Goal: Book appointment/travel/reservation

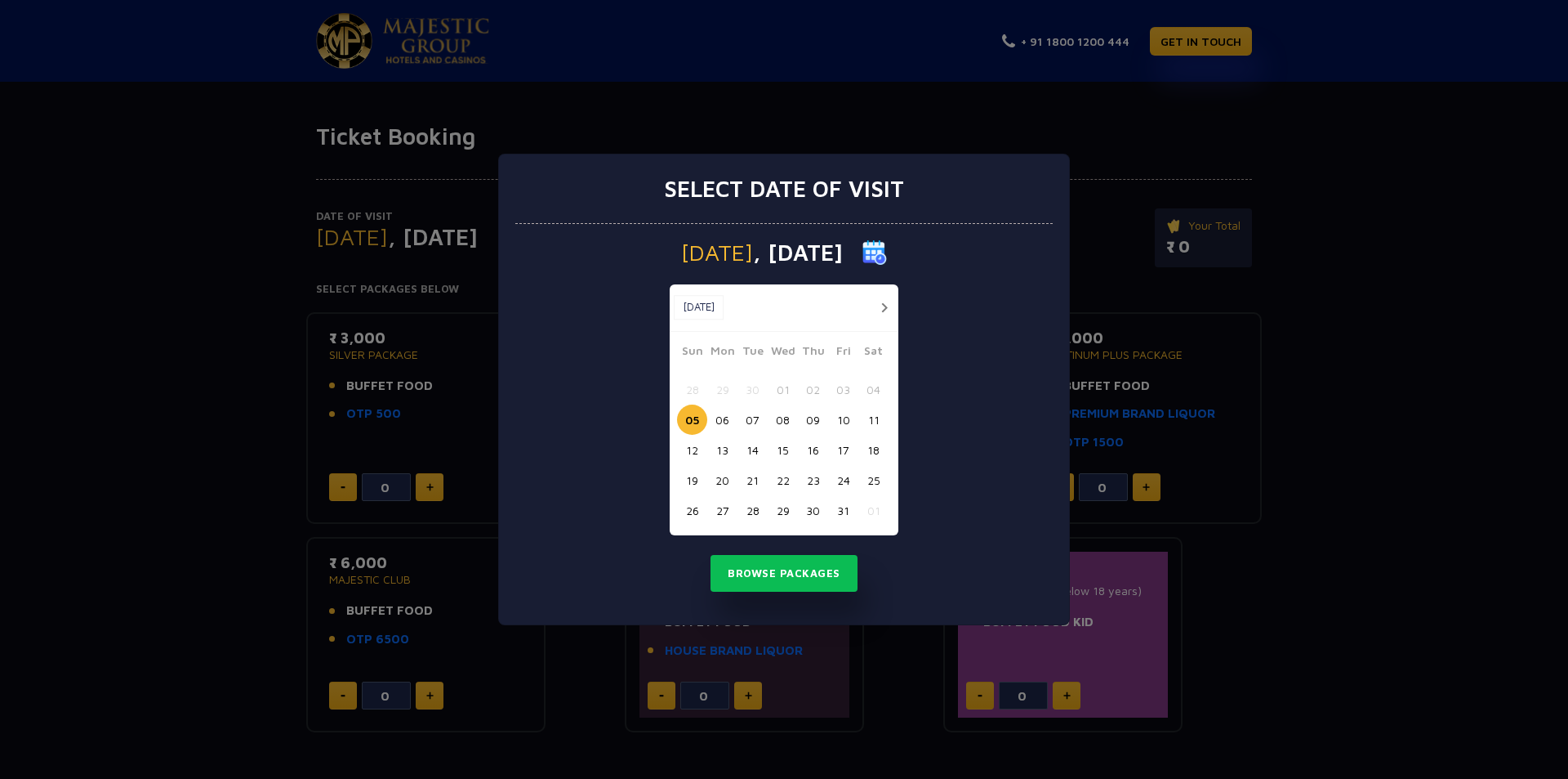
click at [721, 480] on button "20" at bounding box center [722, 480] width 30 height 30
click at [815, 579] on button "Browse Packages" at bounding box center [784, 573] width 147 height 37
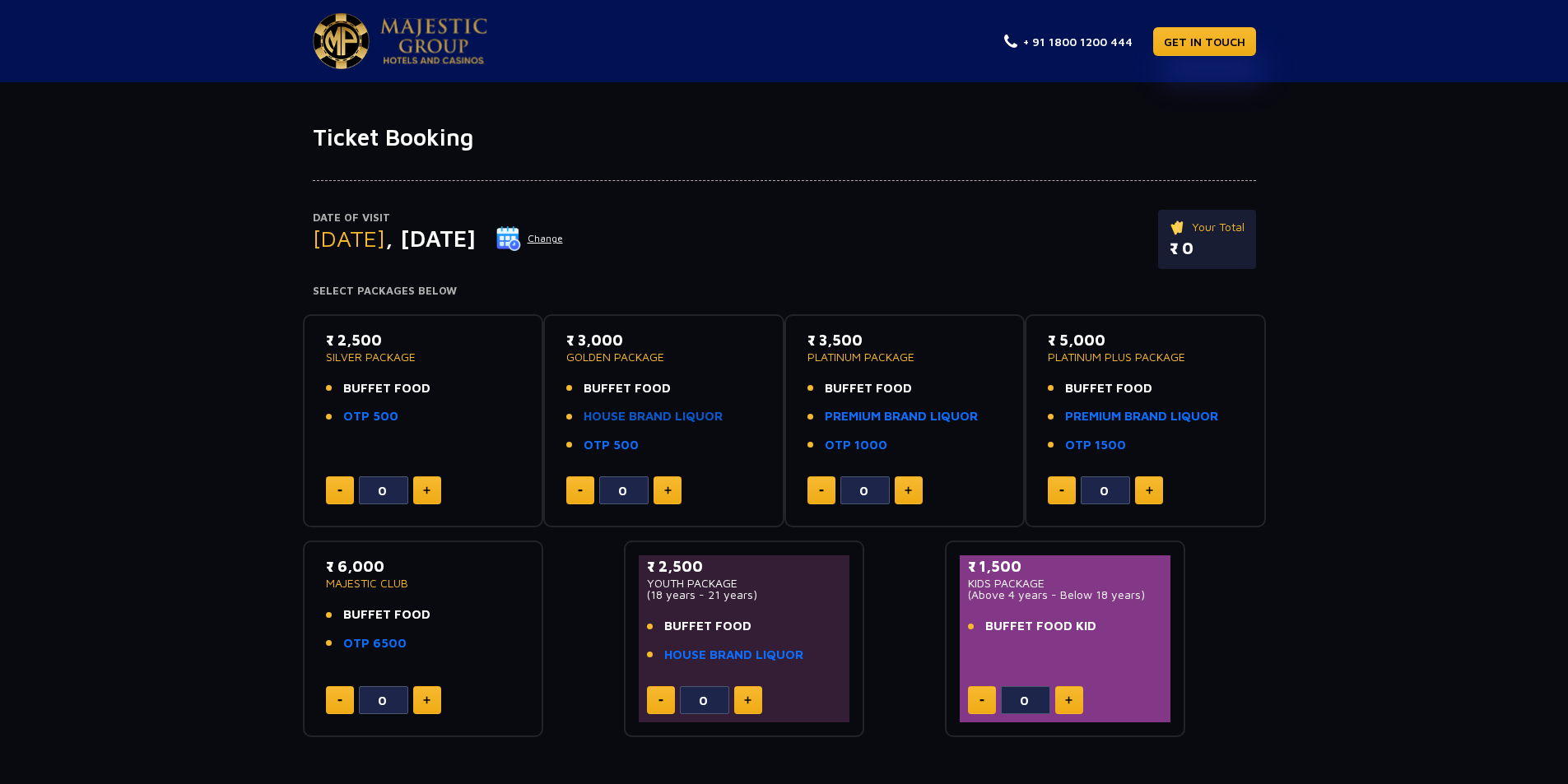
click at [685, 414] on link "HOUSE BRAND LIQUOR" at bounding box center [653, 417] width 139 height 19
click at [432, 488] on button at bounding box center [427, 490] width 28 height 28
click at [432, 491] on button at bounding box center [427, 490] width 28 height 28
type input "2"
click at [564, 236] on button "Change" at bounding box center [530, 238] width 69 height 27
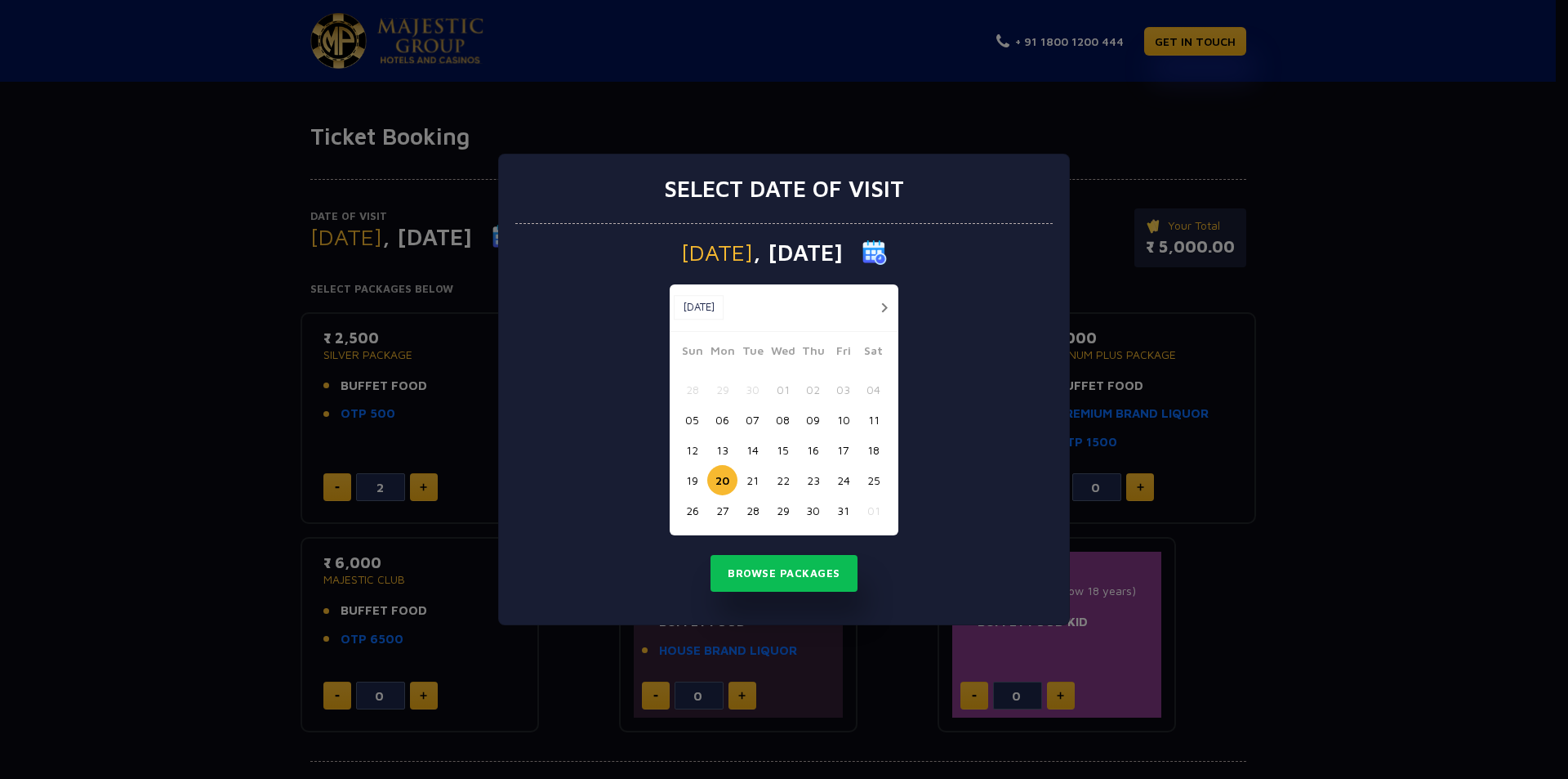
click at [691, 483] on button "19" at bounding box center [692, 480] width 30 height 30
click at [786, 576] on button "Browse Packages" at bounding box center [784, 573] width 147 height 37
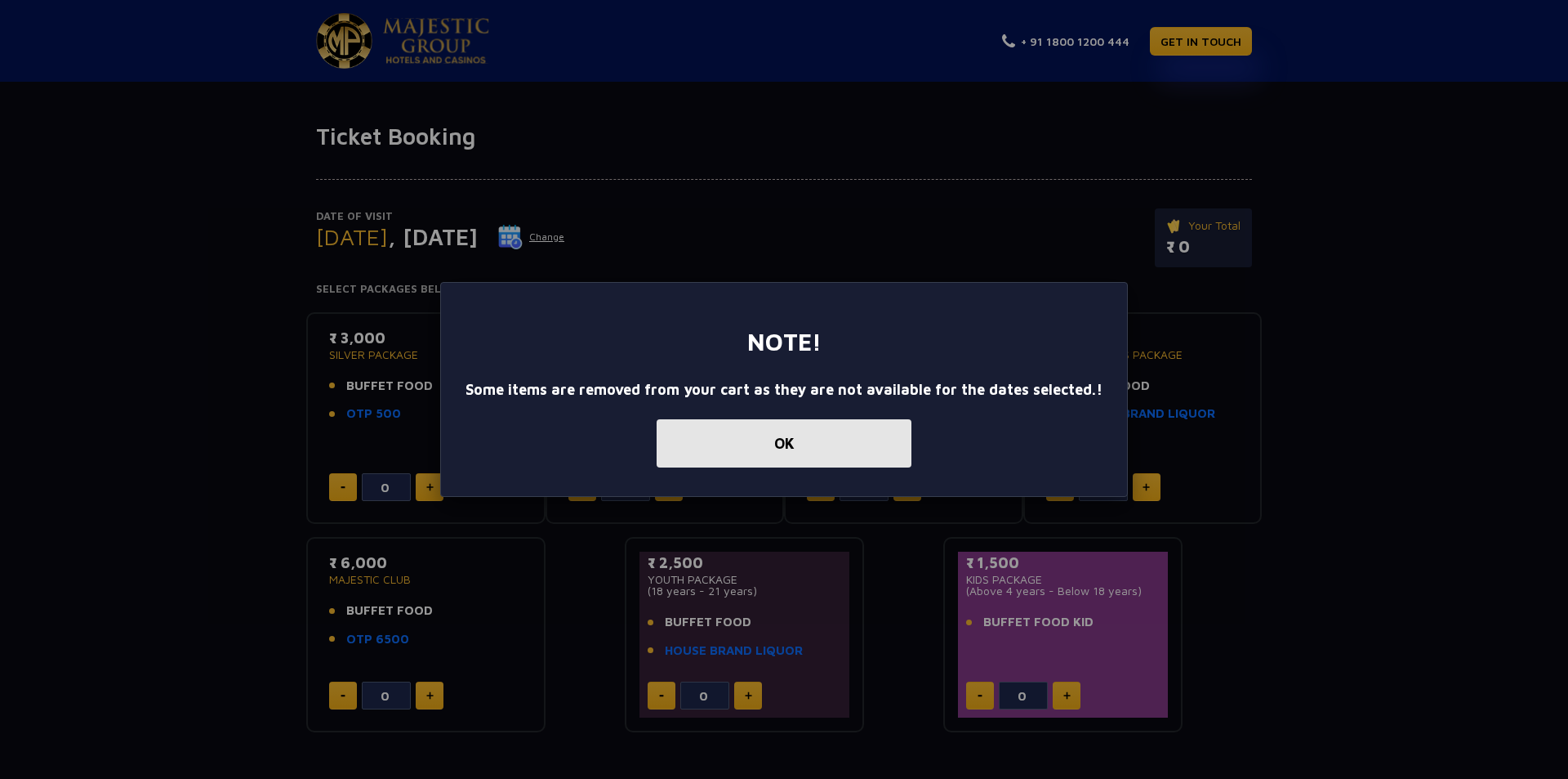
click at [751, 450] on button "OK" at bounding box center [784, 443] width 255 height 48
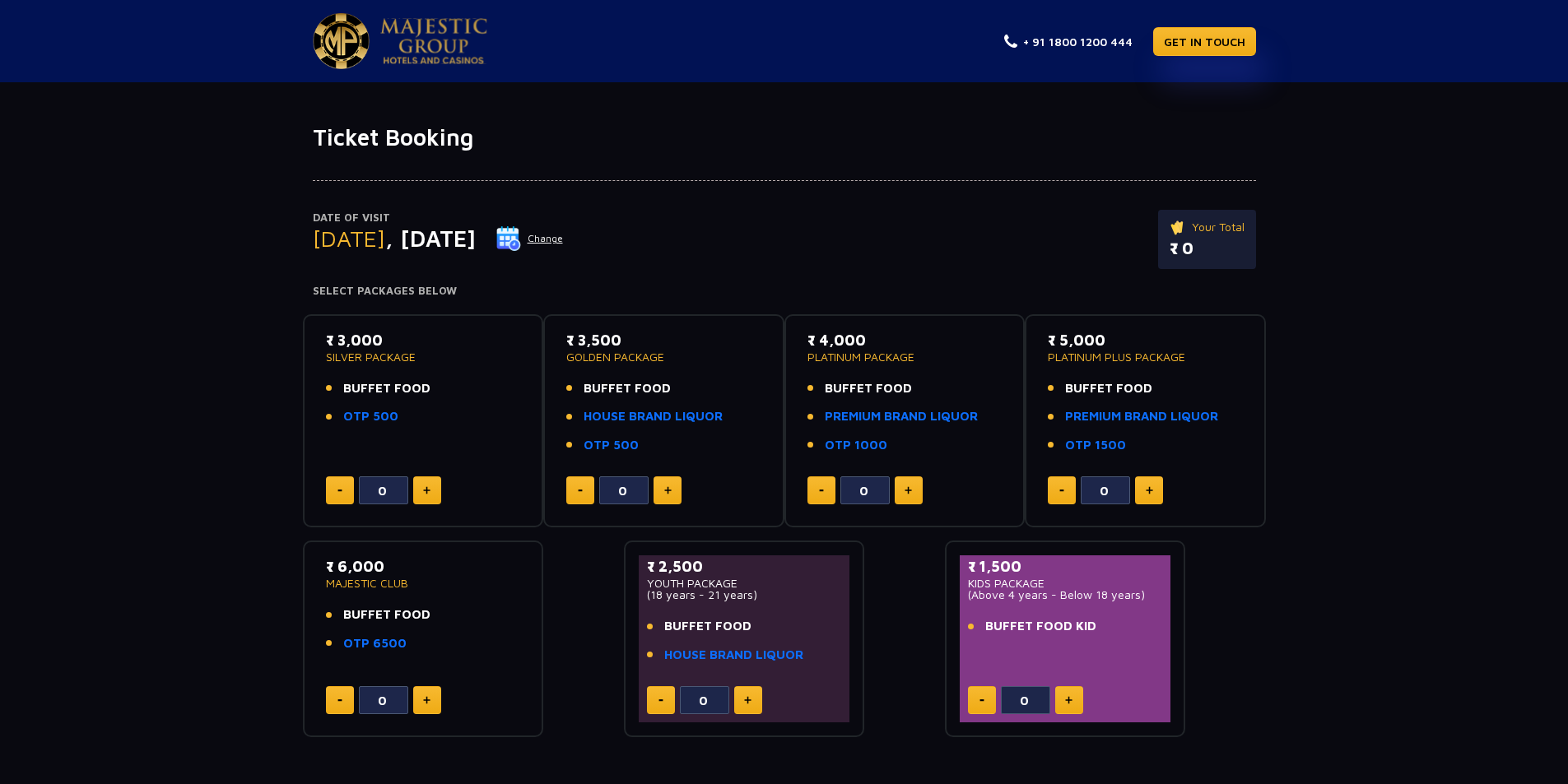
click at [521, 236] on img at bounding box center [509, 238] width 25 height 25
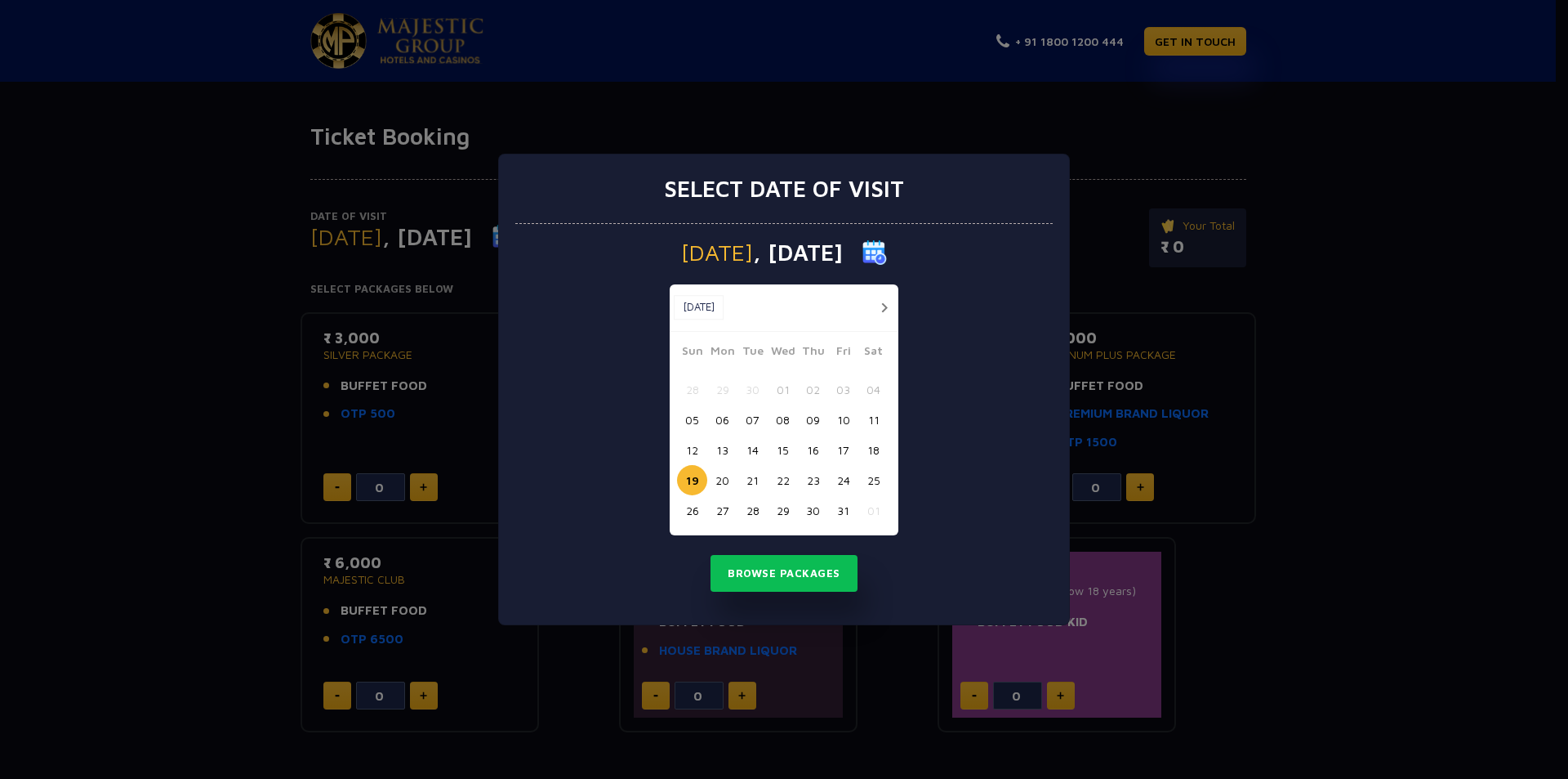
click at [847, 453] on button "17" at bounding box center [843, 450] width 30 height 30
click at [828, 574] on button "Browse Packages" at bounding box center [784, 573] width 147 height 37
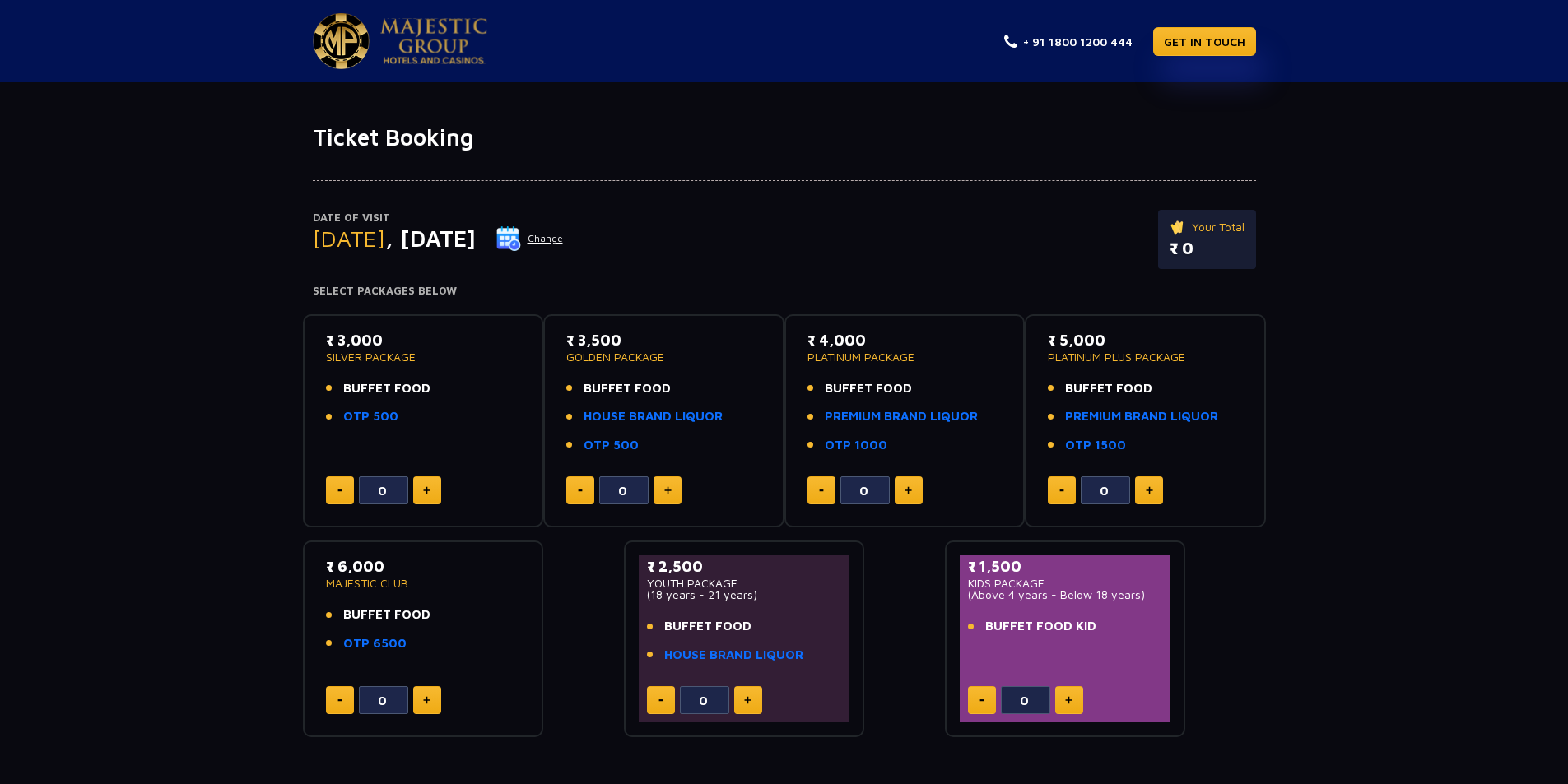
click at [564, 237] on button "Change" at bounding box center [530, 238] width 69 height 27
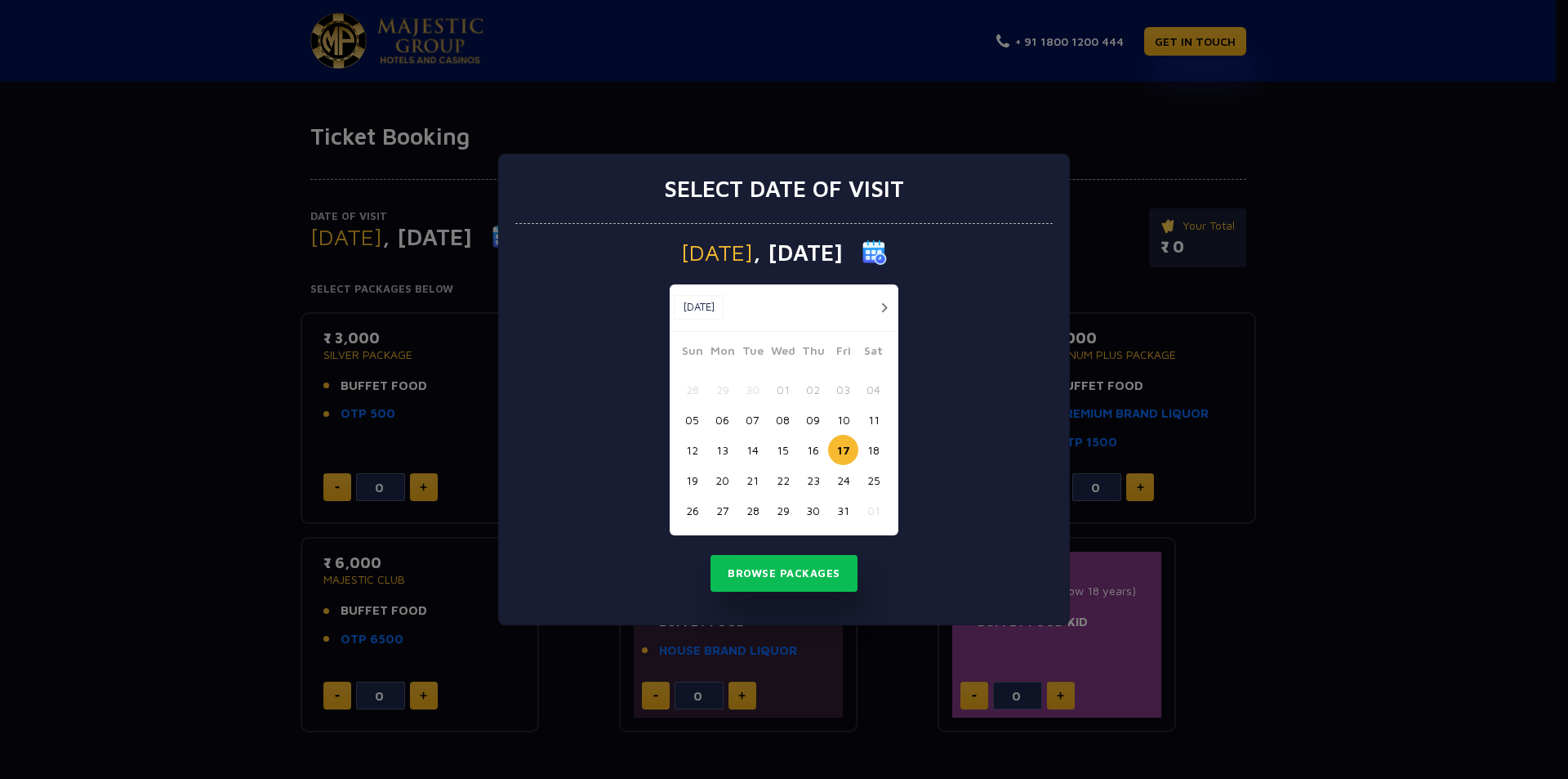
click at [726, 479] on button "20" at bounding box center [722, 480] width 30 height 30
click at [782, 582] on button "Browse Packages" at bounding box center [784, 573] width 147 height 37
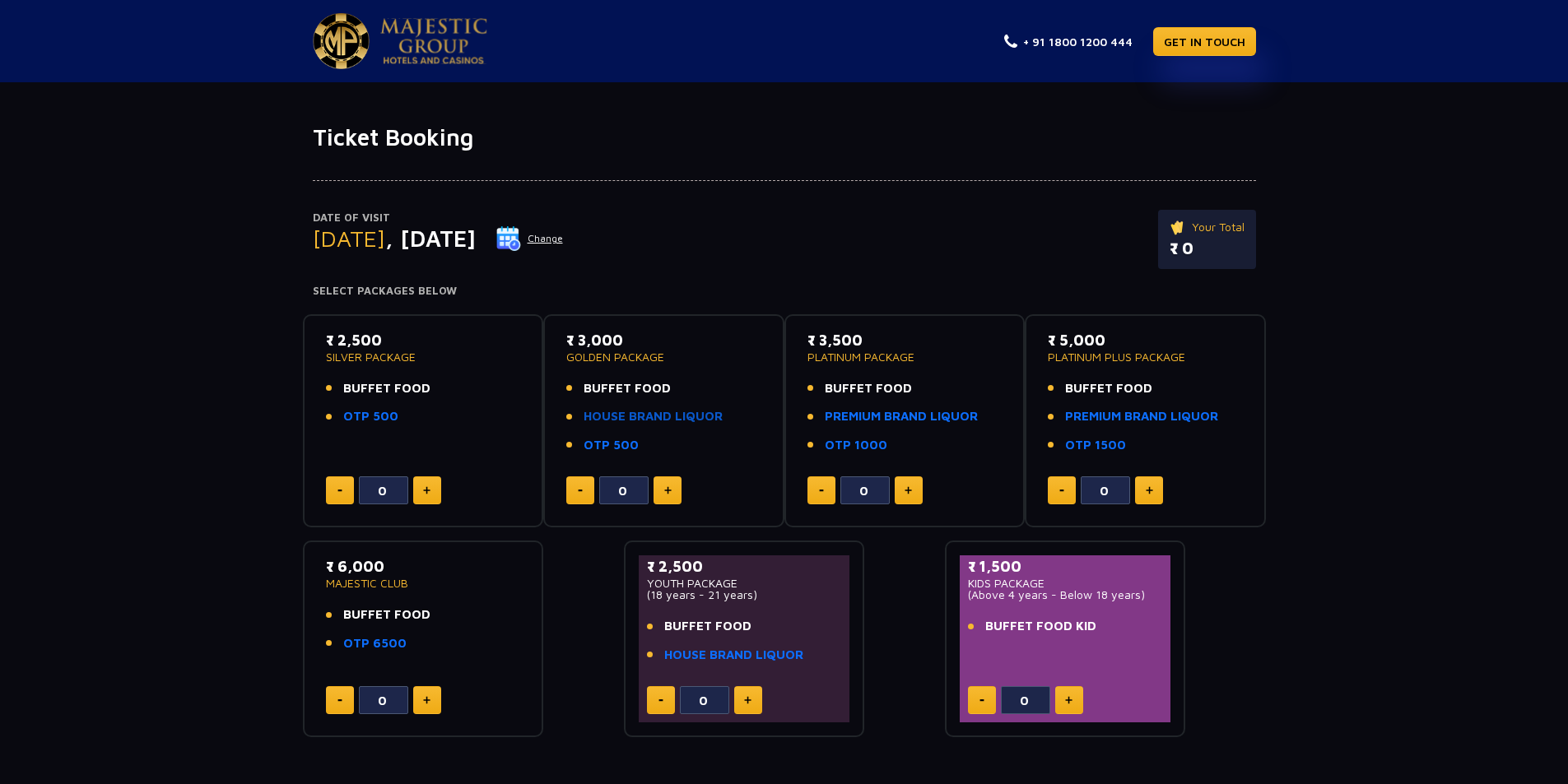
click at [685, 416] on link "HOUSE BRAND LIQUOR" at bounding box center [653, 417] width 139 height 19
